Goal: Information Seeking & Learning: Compare options

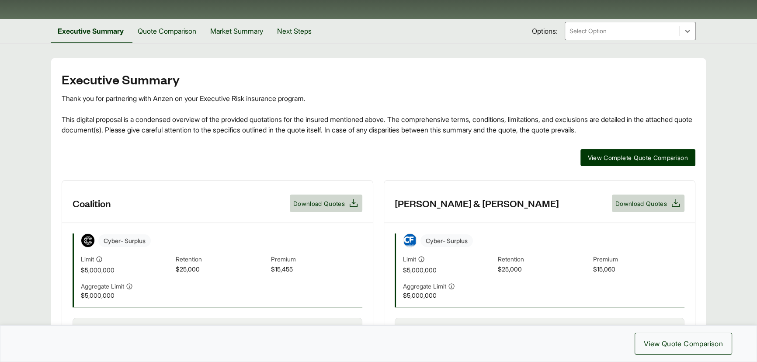
scroll to position [119, 0]
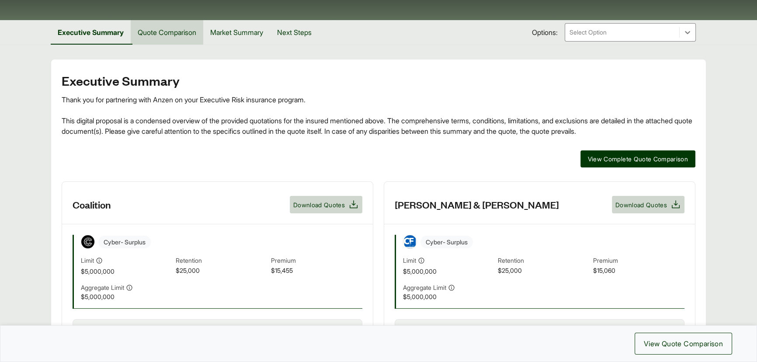
click at [160, 31] on button "Quote Comparison" at bounding box center [167, 32] width 73 height 24
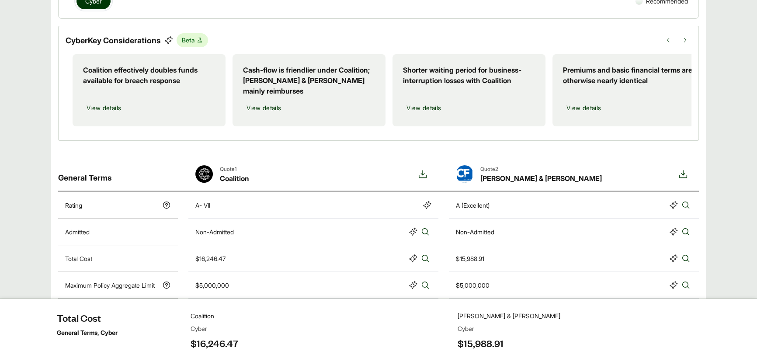
scroll to position [181, 0]
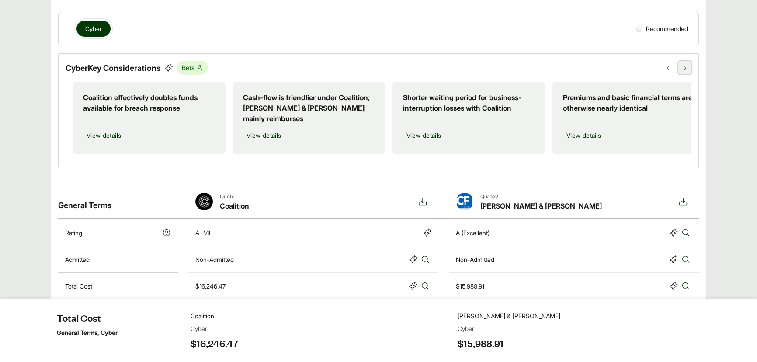
click at [687, 66] on icon at bounding box center [685, 68] width 6 height 6
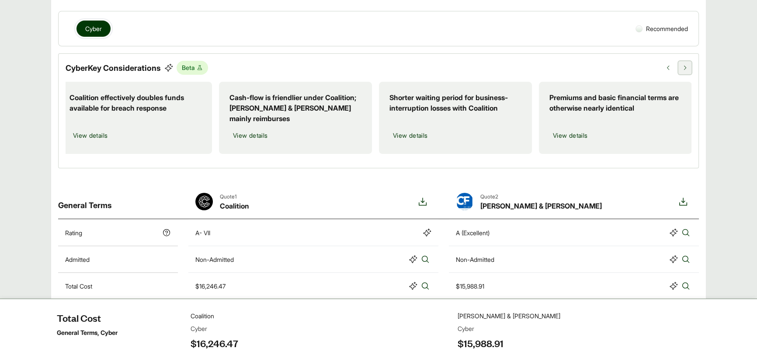
click at [687, 66] on icon at bounding box center [685, 68] width 6 height 6
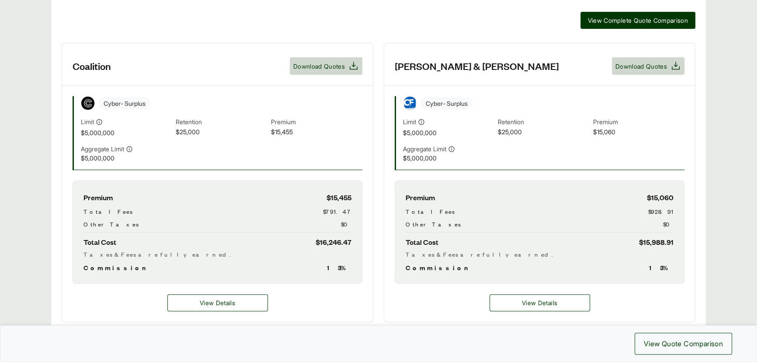
scroll to position [318, 0]
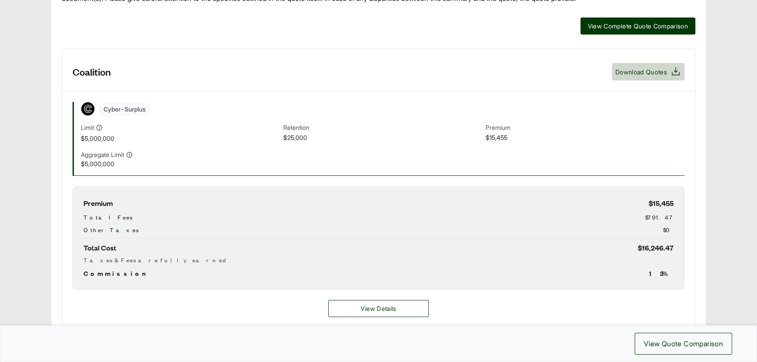
scroll to position [79, 0]
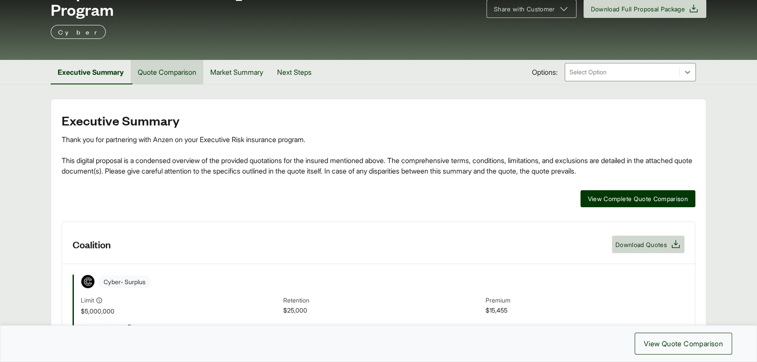
click at [165, 69] on button "Quote Comparison" at bounding box center [167, 72] width 73 height 24
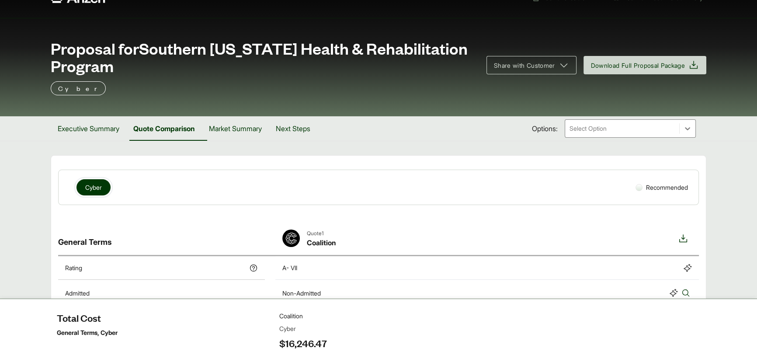
scroll to position [9, 0]
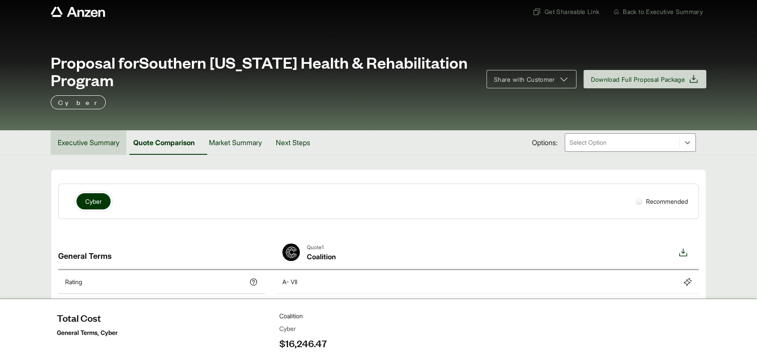
click at [98, 143] on button "Executive Summary" at bounding box center [89, 142] width 76 height 24
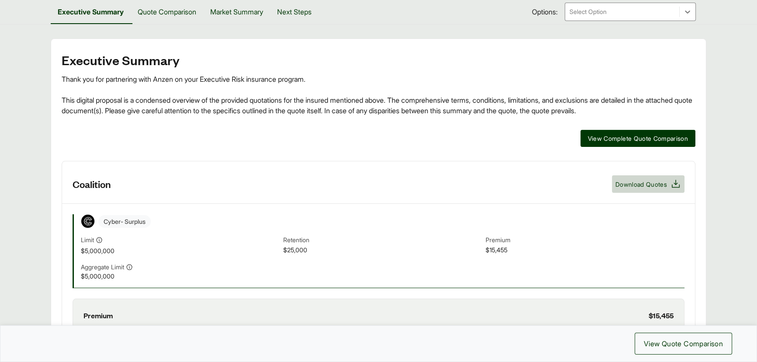
scroll to position [128, 0]
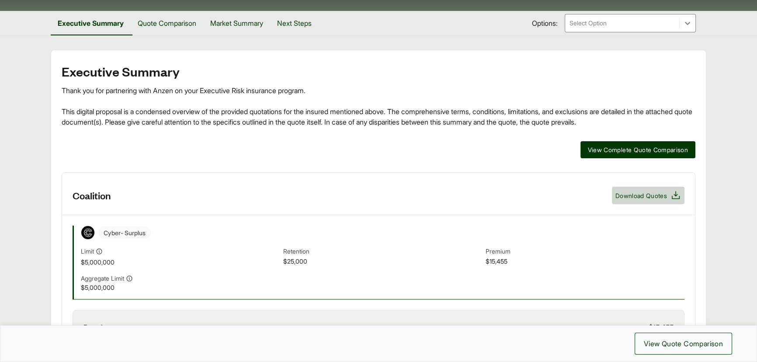
click at [508, 259] on span "$15,455" at bounding box center [585, 262] width 199 height 10
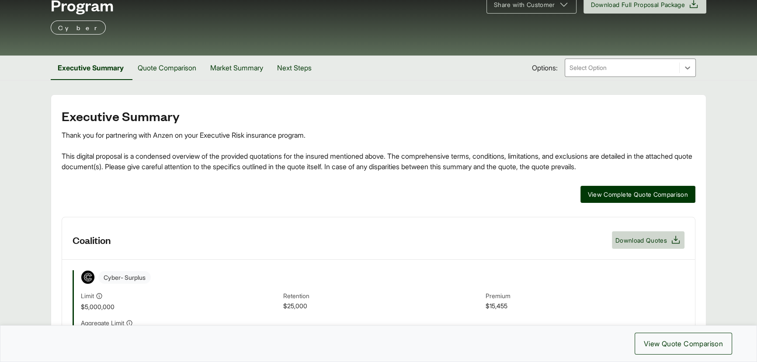
scroll to position [49, 0]
